Goal: Task Accomplishment & Management: Manage account settings

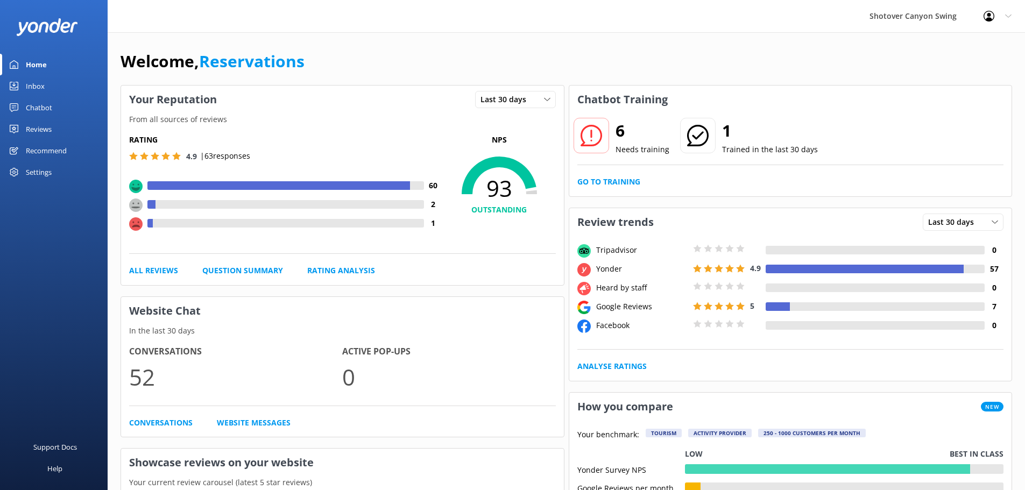
click at [29, 116] on div "Chatbot" at bounding box center [39, 108] width 26 height 22
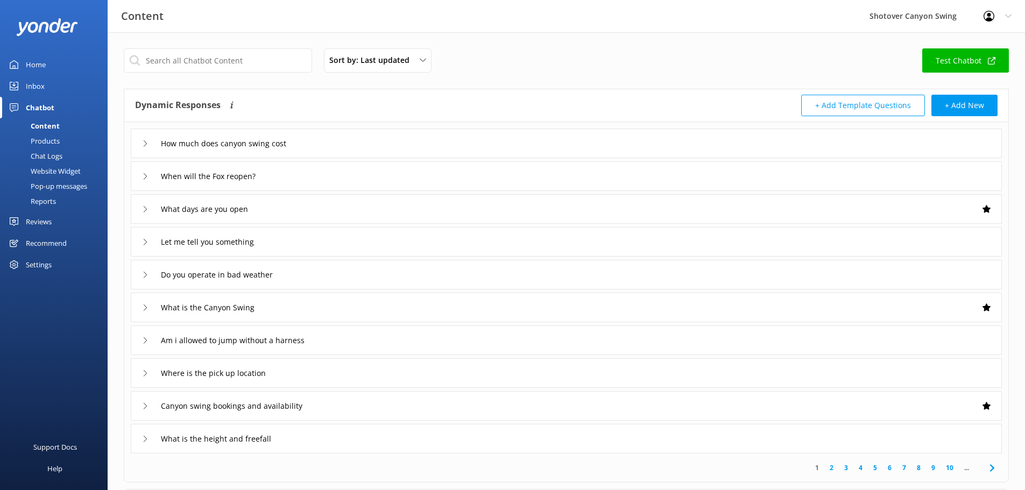
click at [31, 101] on div "Chatbot" at bounding box center [40, 108] width 29 height 22
click at [42, 219] on div "Reviews" at bounding box center [39, 222] width 26 height 22
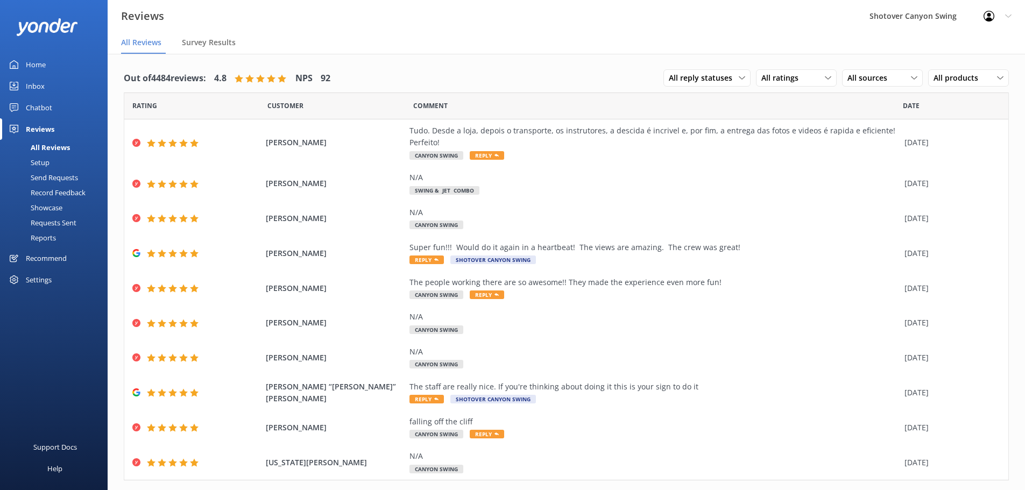
click at [34, 83] on div "Inbox" at bounding box center [35, 86] width 19 height 22
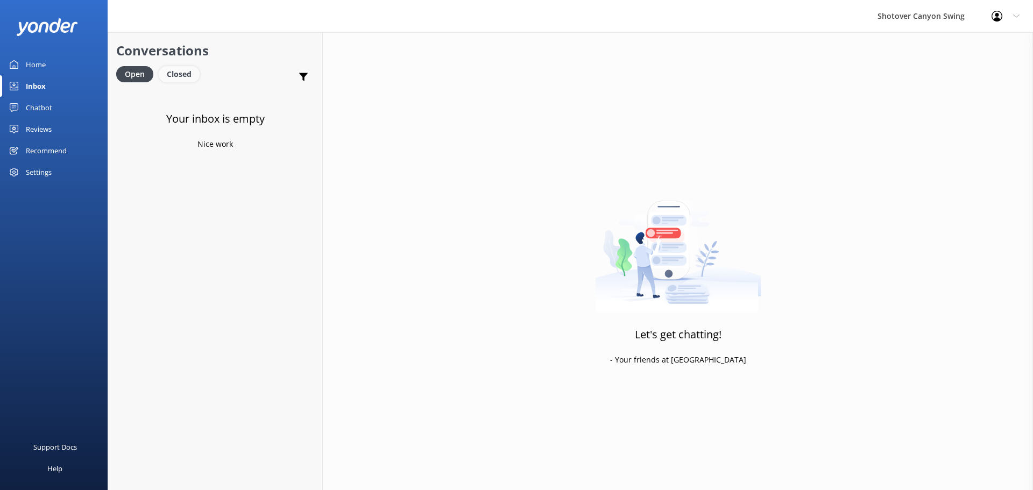
click at [177, 77] on div "Closed" at bounding box center [179, 74] width 41 height 16
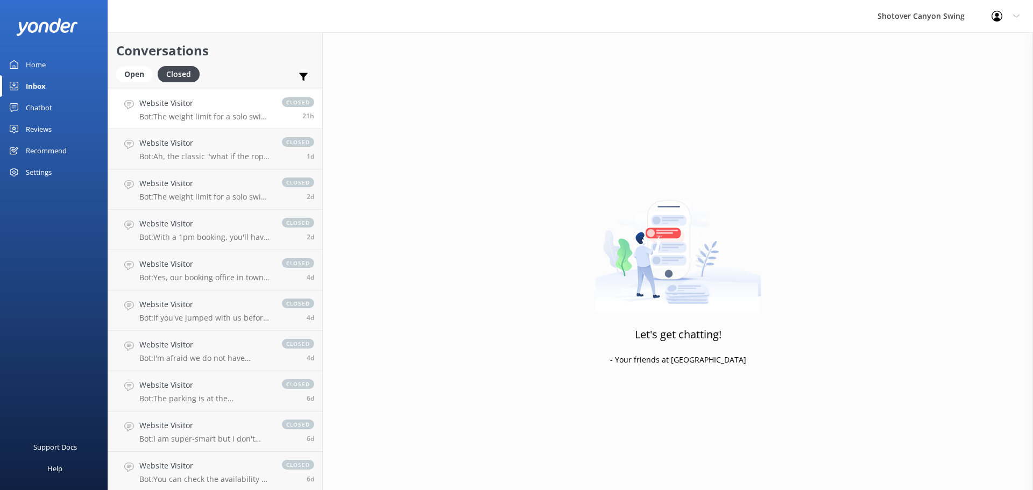
click at [207, 109] on h4 "Website Visitor" at bounding box center [205, 103] width 132 height 12
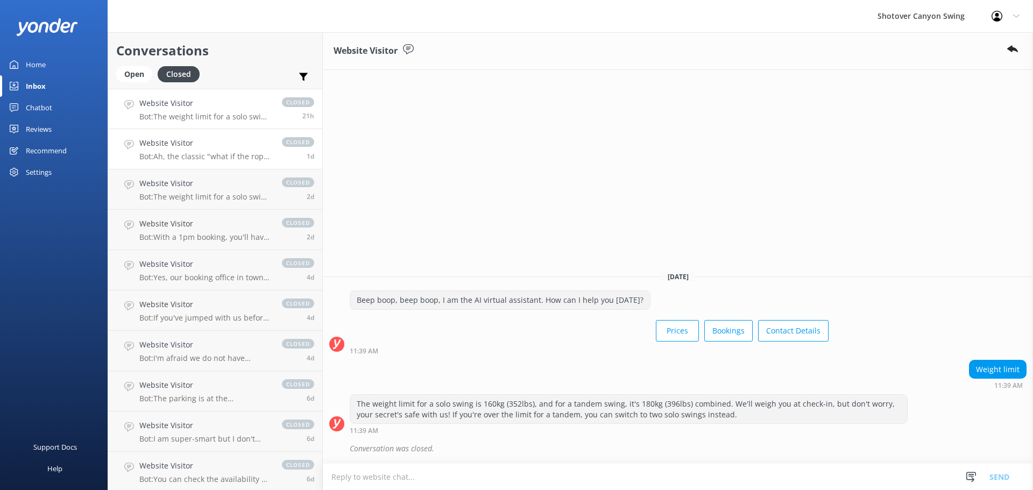
click at [210, 143] on h4 "Website Visitor" at bounding box center [205, 143] width 132 height 12
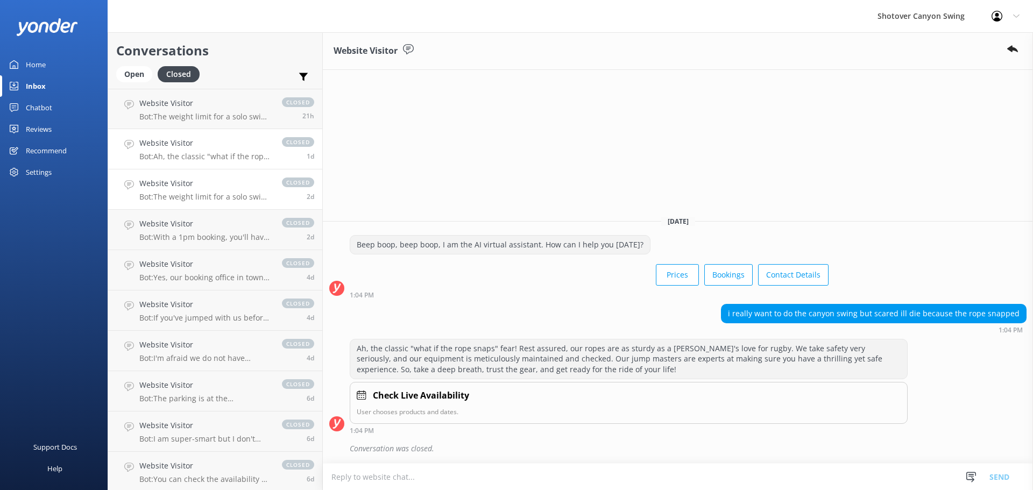
click at [186, 194] on p "Bot: The weight limit for a solo swing is 160kg (352lbs), and for a tandem swin…" at bounding box center [205, 197] width 132 height 10
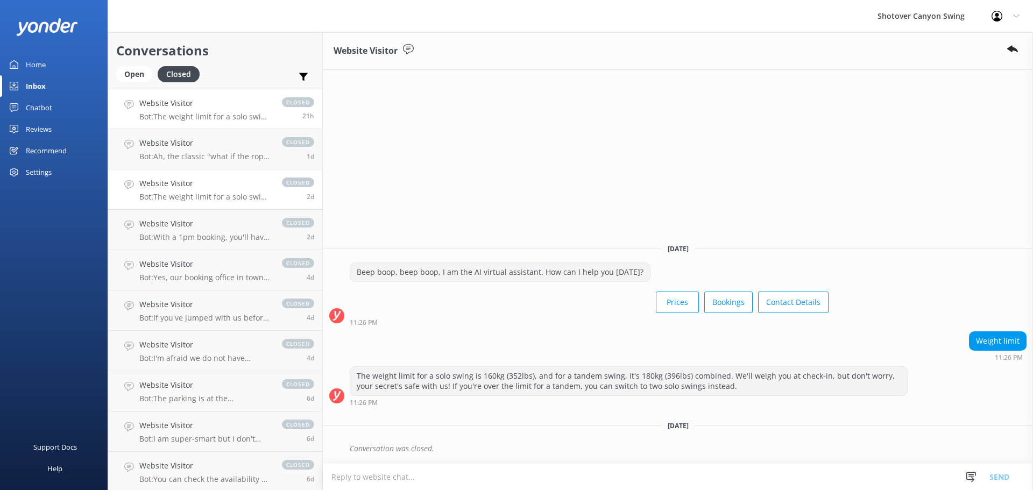
click at [209, 117] on p "Bot: The weight limit for a solo swing is 160kg (352lbs), and for a tandem swin…" at bounding box center [205, 117] width 132 height 10
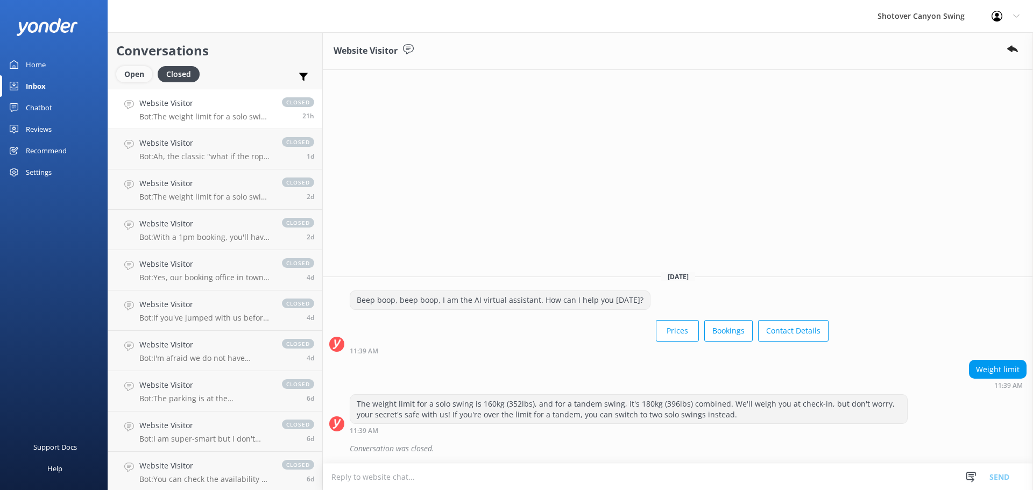
click at [141, 76] on div "Open" at bounding box center [134, 74] width 36 height 16
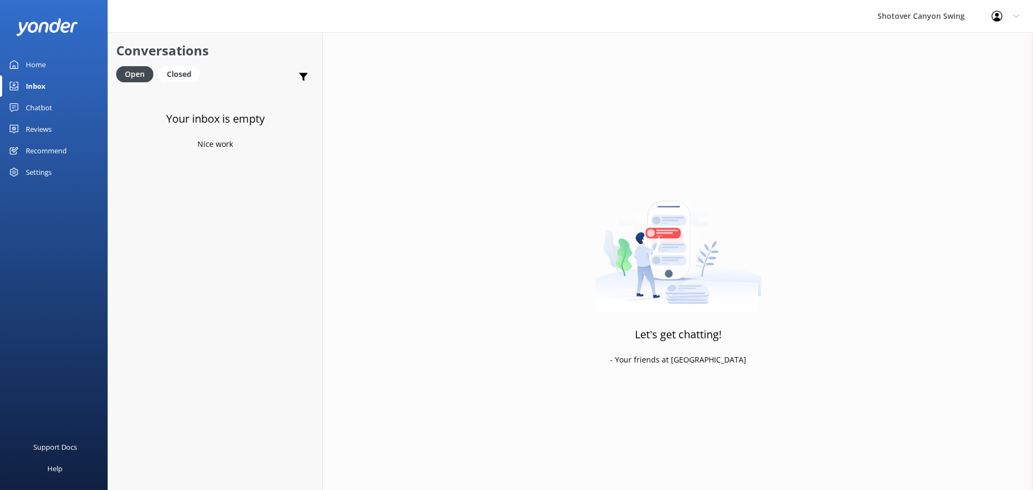
click at [54, 117] on link "Chatbot" at bounding box center [54, 108] width 108 height 22
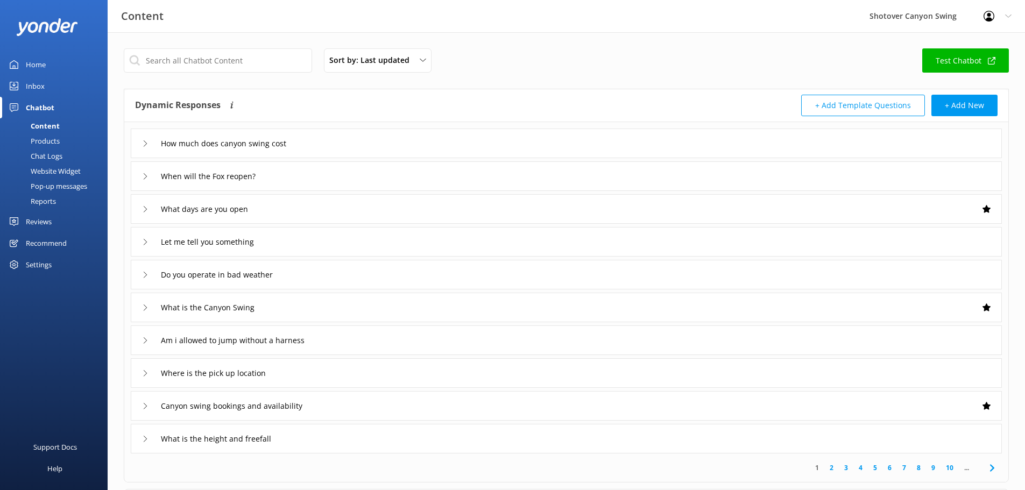
click at [43, 219] on div "Reviews" at bounding box center [39, 222] width 26 height 22
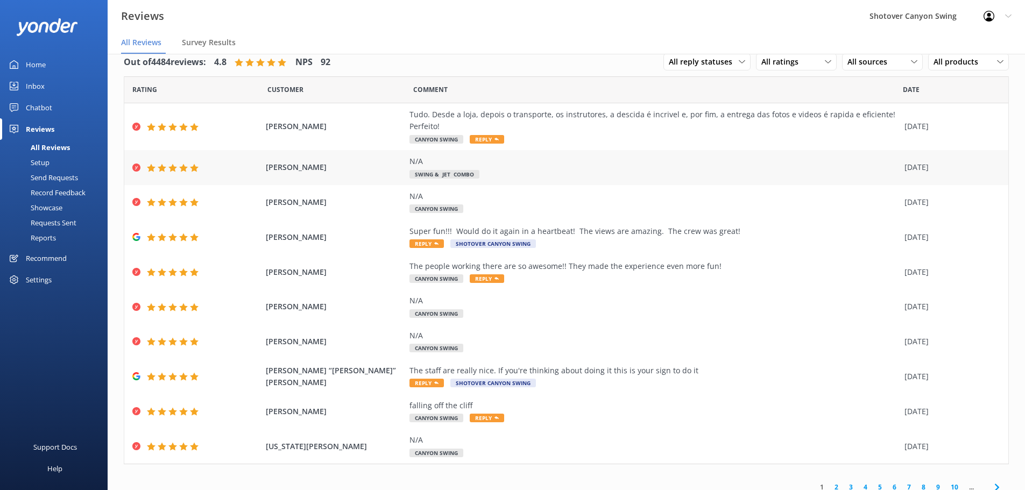
scroll to position [25, 0]
